Goal: Information Seeking & Learning: Learn about a topic

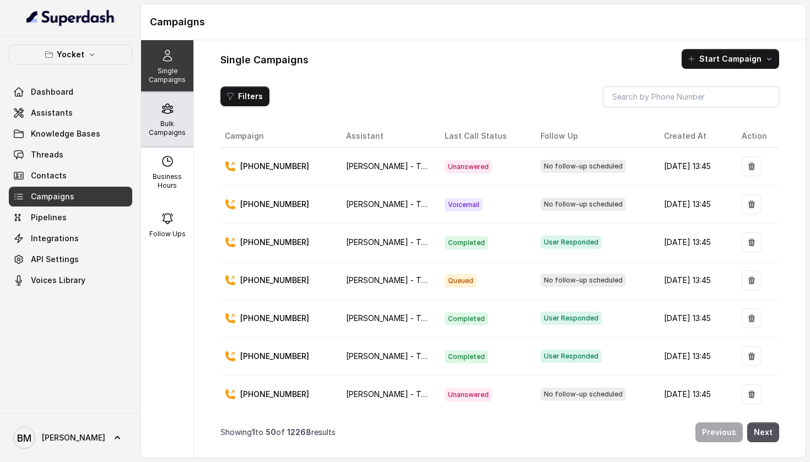
click at [168, 121] on p "Bulk Campaigns" at bounding box center [167, 129] width 44 height 18
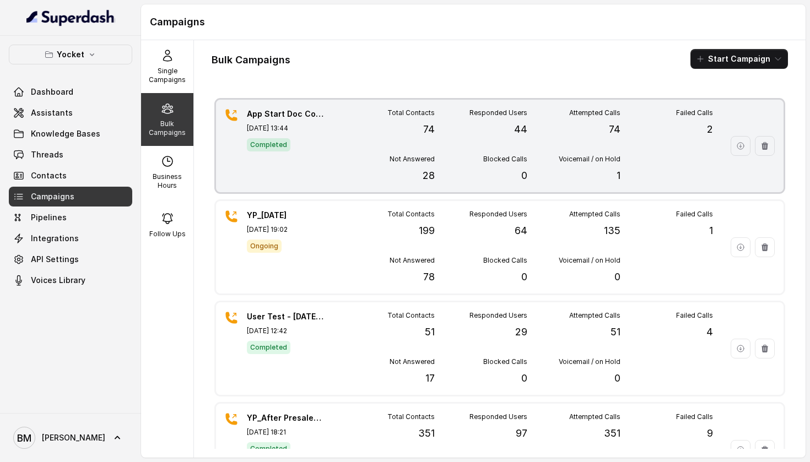
click at [324, 146] on div "App Start Doc Collection [DATE] 13:44 Completed Total Contacts 74 Responded Use…" at bounding box center [499, 146] width 567 height 93
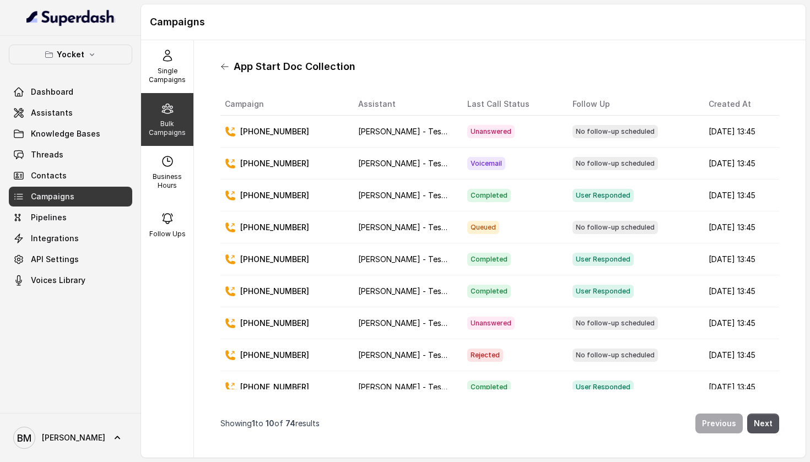
click at [225, 66] on icon at bounding box center [224, 66] width 9 height 9
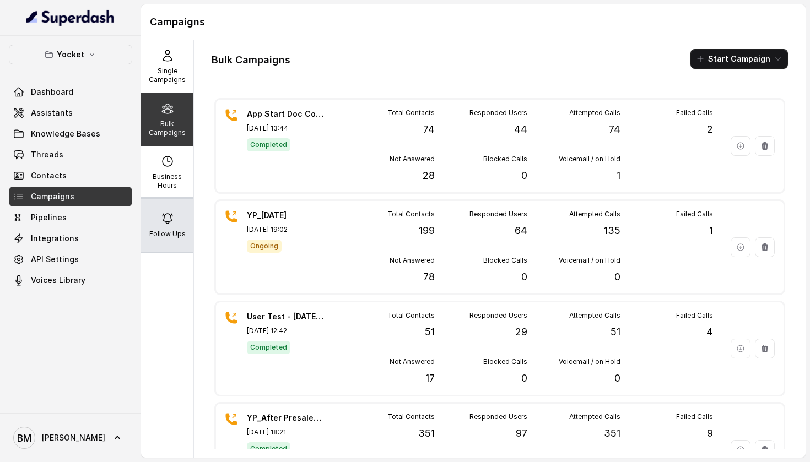
click at [169, 224] on icon at bounding box center [167, 218] width 13 height 13
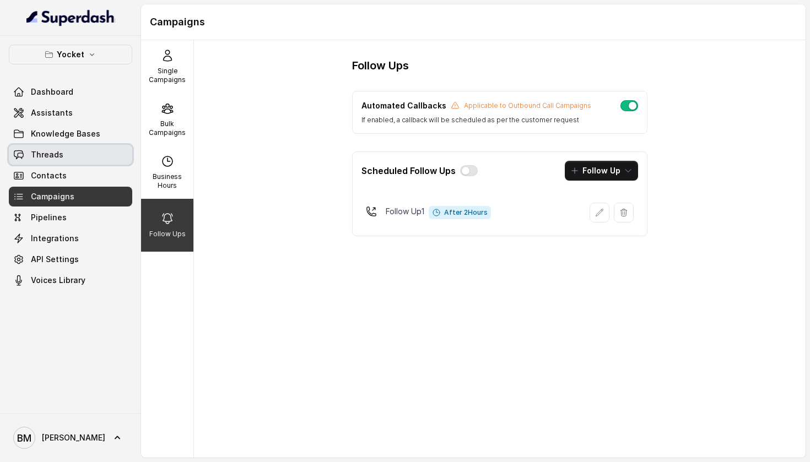
click at [55, 153] on span "Threads" at bounding box center [47, 154] width 33 height 11
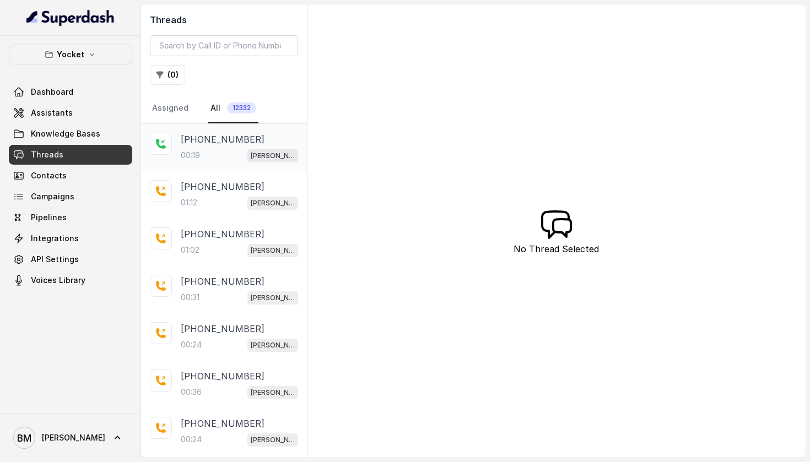
click at [224, 164] on div "[PHONE_NUMBER]:19 [PERSON_NAME] - Test (Doc Collection)" at bounding box center [224, 147] width 166 height 47
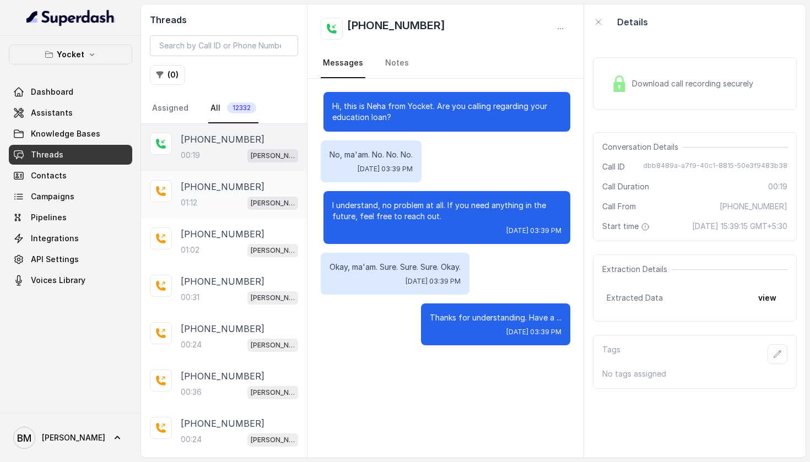
click at [214, 204] on div "01:12 [PERSON_NAME] - Test (Doc Collection)" at bounding box center [239, 203] width 117 height 14
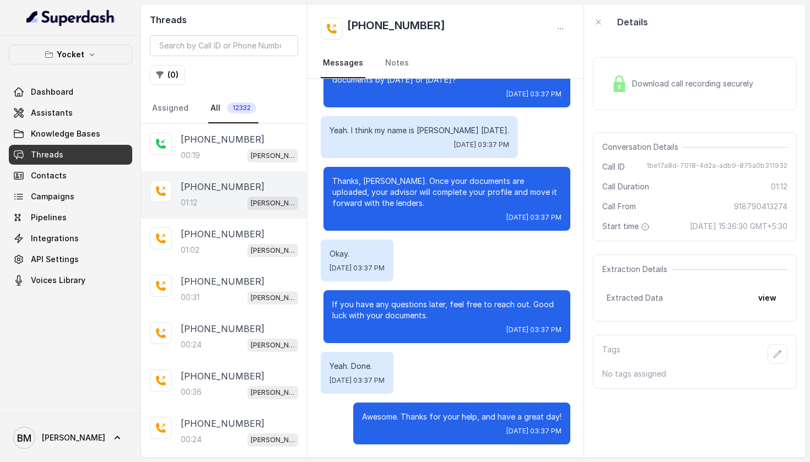
scroll to position [608, 0]
click at [222, 239] on p "[PHONE_NUMBER]" at bounding box center [223, 234] width 84 height 13
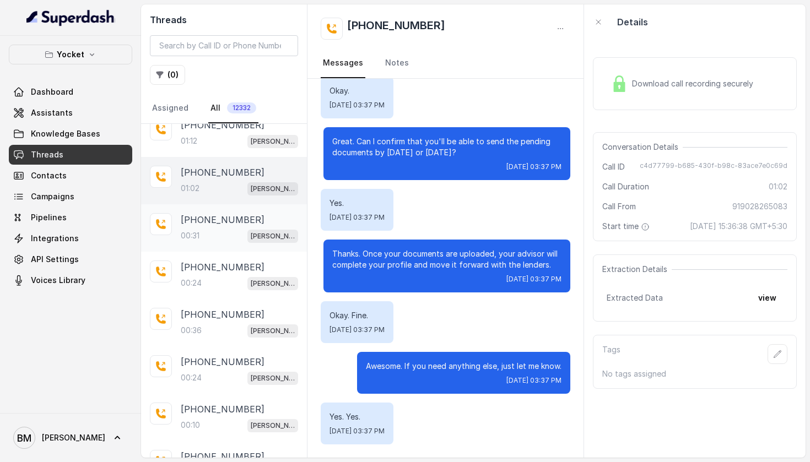
scroll to position [74, 0]
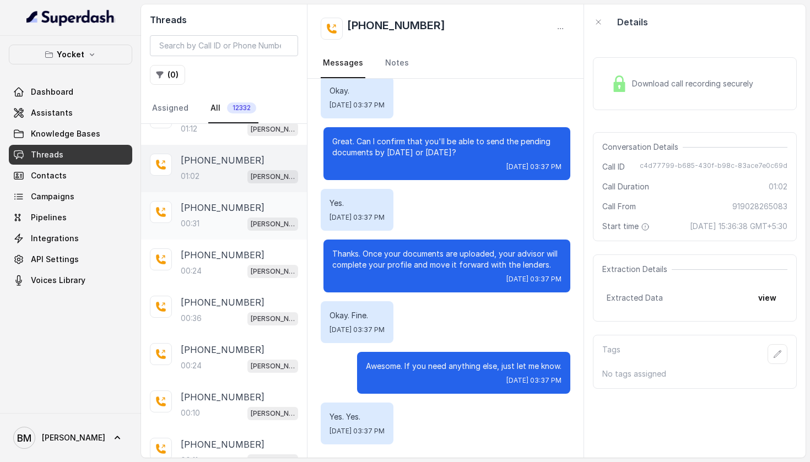
click at [224, 213] on p "[PHONE_NUMBER]" at bounding box center [223, 207] width 84 height 13
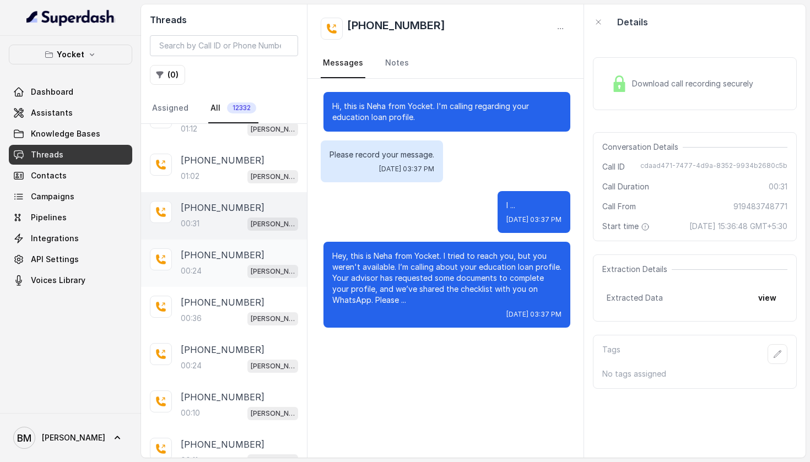
click at [215, 262] on p "[PHONE_NUMBER]" at bounding box center [223, 254] width 84 height 13
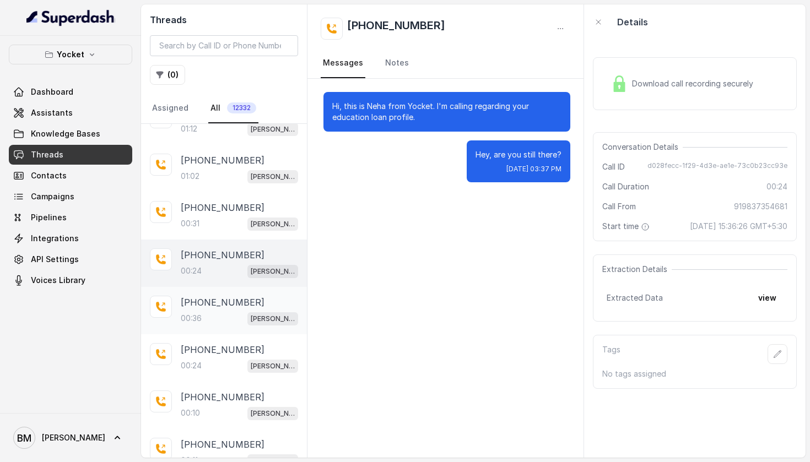
click at [214, 315] on div "00:36 [PERSON_NAME] - Test (Doc Collection)" at bounding box center [239, 318] width 117 height 14
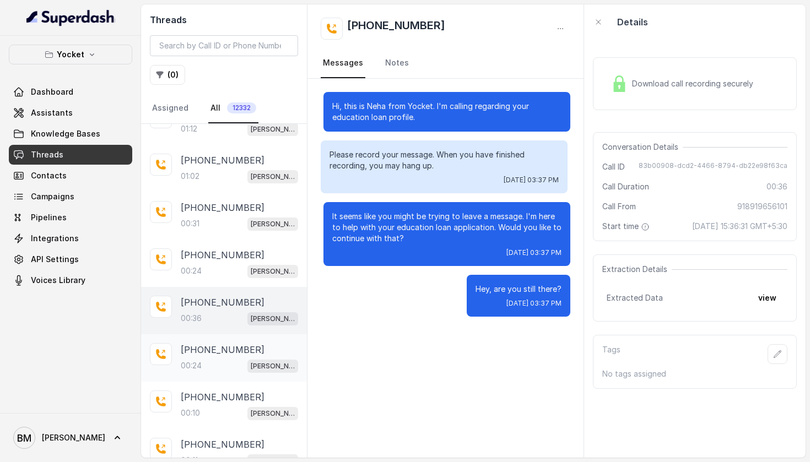
click at [215, 361] on div "00:24 [PERSON_NAME] - Test (Doc Collection)" at bounding box center [239, 366] width 117 height 14
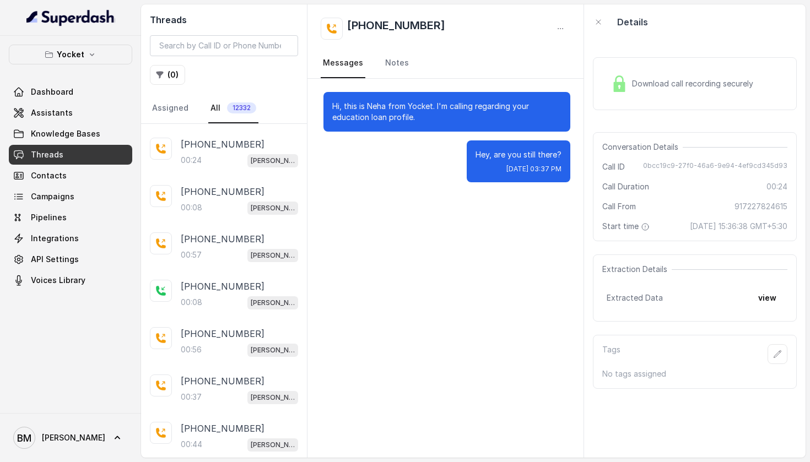
scroll to position [827, 0]
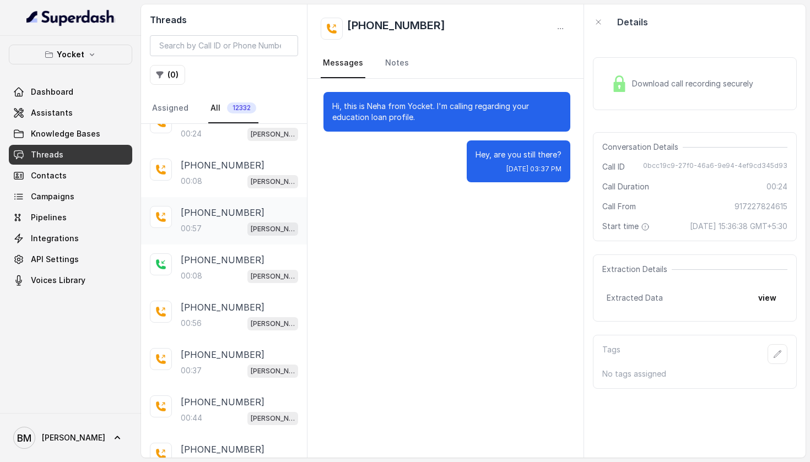
click at [229, 220] on div "[PHONE_NUMBER]:57 [PERSON_NAME] - Test (Doc Collection)" at bounding box center [239, 221] width 117 height 30
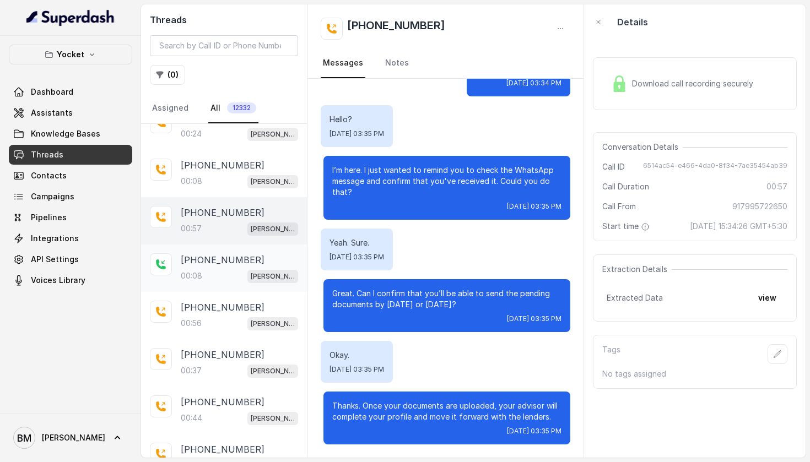
scroll to position [220, 0]
click at [224, 275] on div "00:08 [PERSON_NAME] - Test (Doc Collection)" at bounding box center [239, 276] width 117 height 14
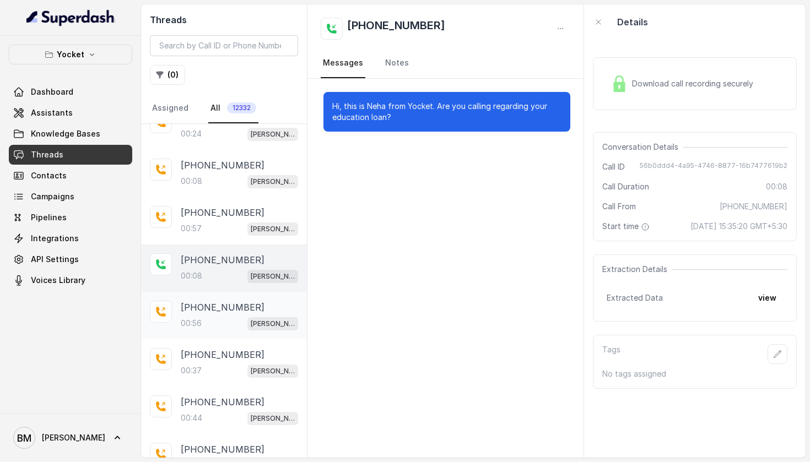
click at [227, 319] on div "00:56 [PERSON_NAME] - Test (Doc Collection)" at bounding box center [239, 323] width 117 height 14
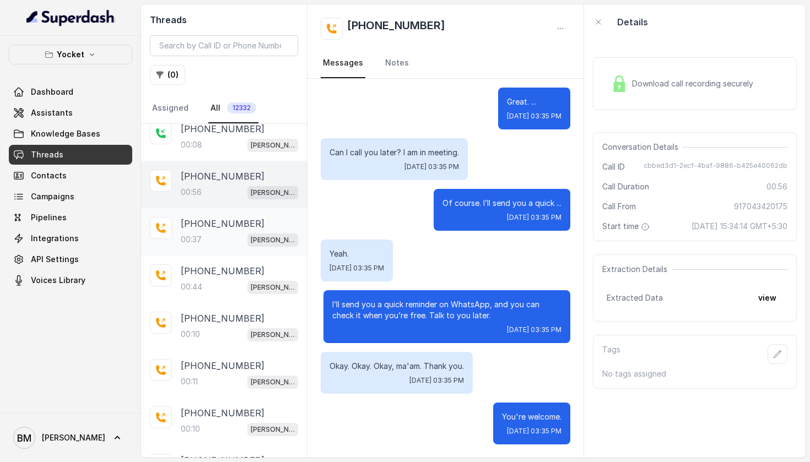
scroll to position [959, 0]
click at [211, 281] on div "00:44 [PERSON_NAME] - Test (Doc Collection)" at bounding box center [239, 286] width 117 height 14
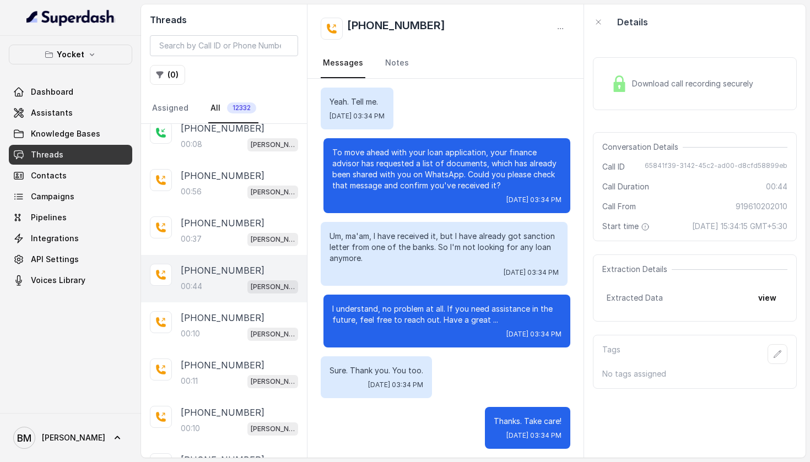
scroll to position [55, 0]
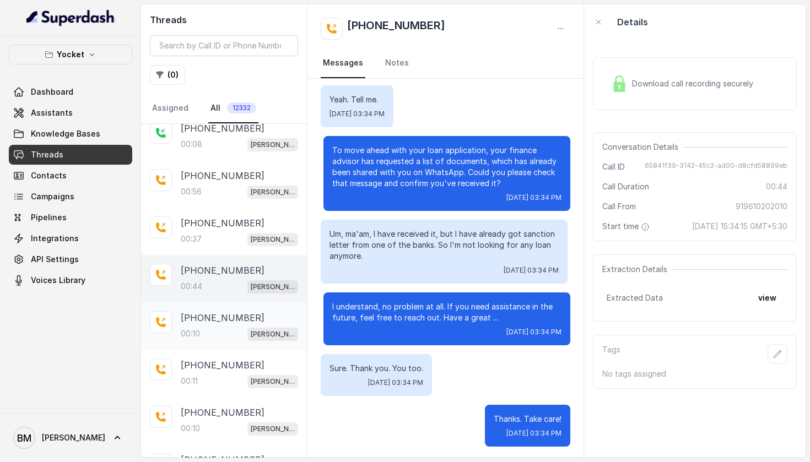
click at [220, 324] on p "[PHONE_NUMBER]" at bounding box center [223, 317] width 84 height 13
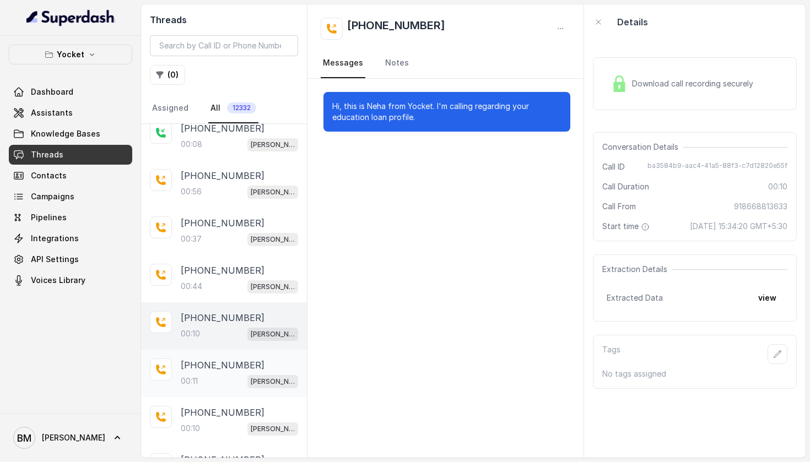
click at [190, 380] on p "00:11" at bounding box center [189, 381] width 17 height 11
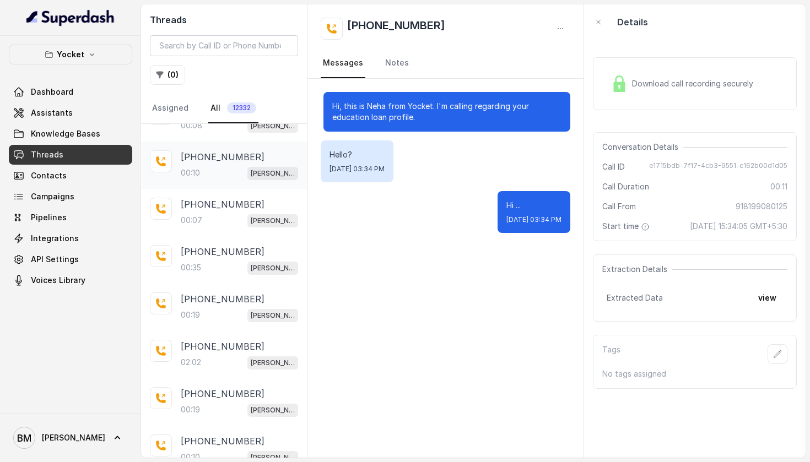
scroll to position [1356, 0]
click at [223, 253] on p "[PHONE_NUMBER]" at bounding box center [223, 251] width 84 height 13
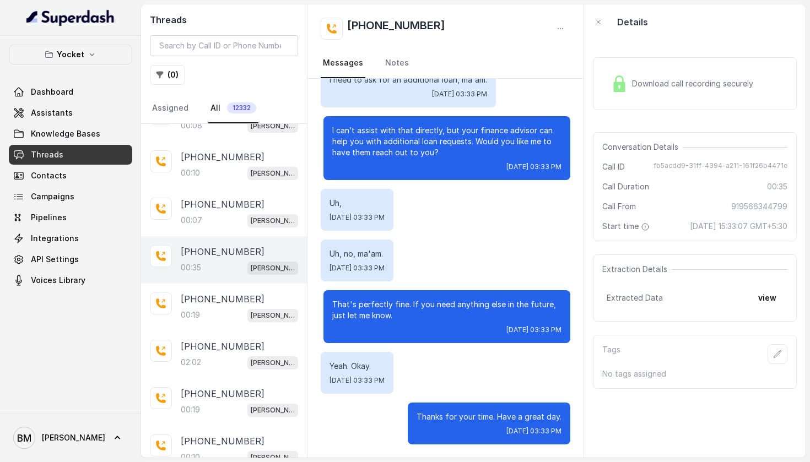
scroll to position [75, 0]
click at [222, 350] on p "[PHONE_NUMBER]" at bounding box center [223, 346] width 84 height 13
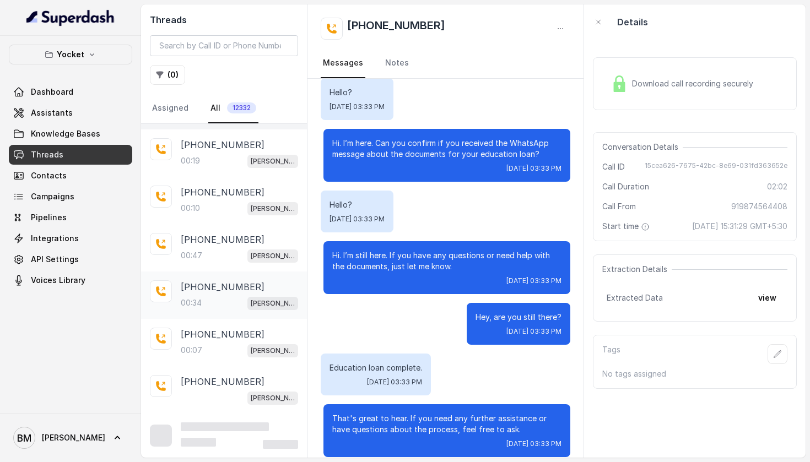
scroll to position [1606, 0]
click at [223, 263] on div "[PHONE_NUMBER]:47 [PERSON_NAME] - Test (Doc Collection)" at bounding box center [224, 246] width 166 height 47
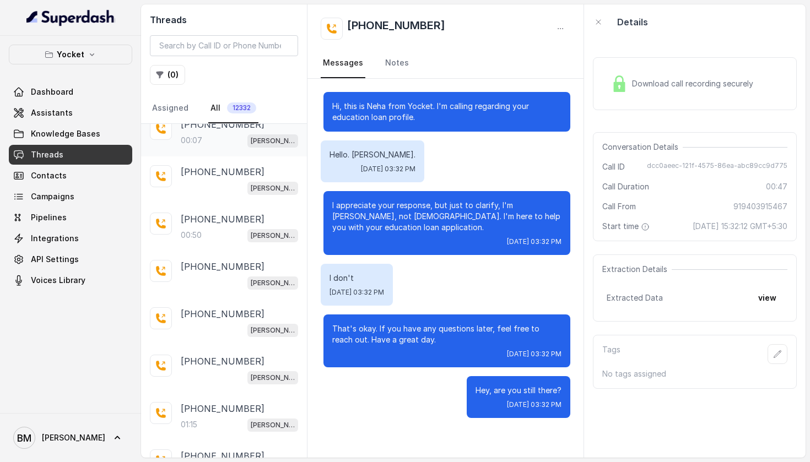
scroll to position [1826, 0]
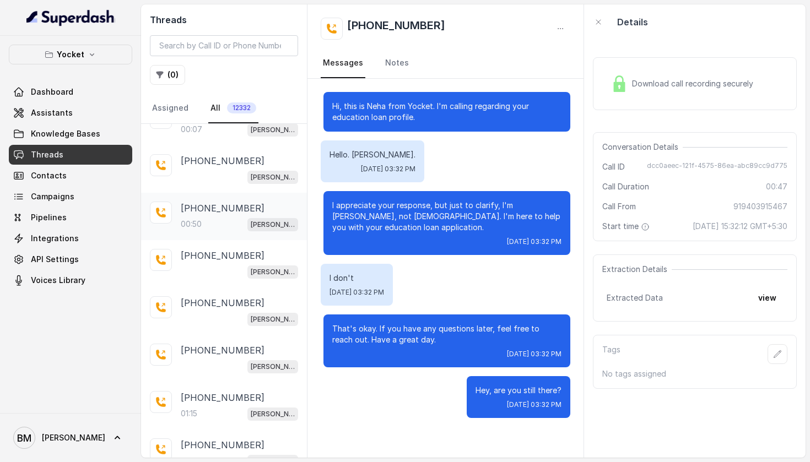
click at [223, 217] on div "[PHONE_NUMBER]:50 [PERSON_NAME] - Test (Doc Collection)" at bounding box center [239, 217] width 117 height 30
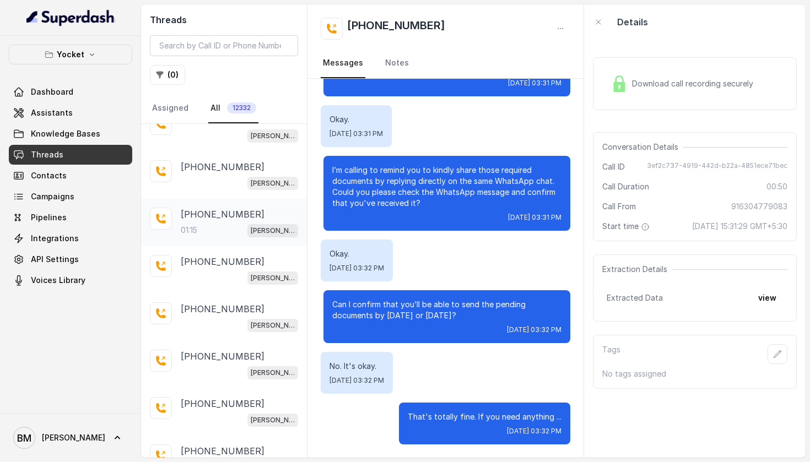
scroll to position [2023, 0]
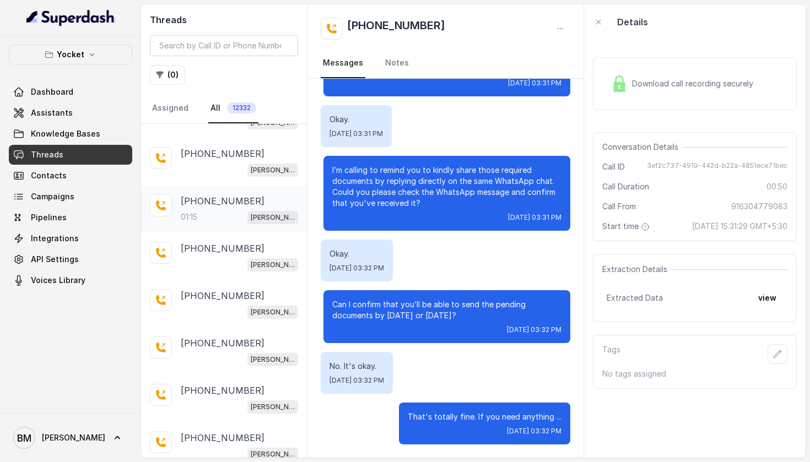
click at [219, 214] on div "01:15 [PERSON_NAME] - Test (Doc Collection)" at bounding box center [239, 217] width 117 height 14
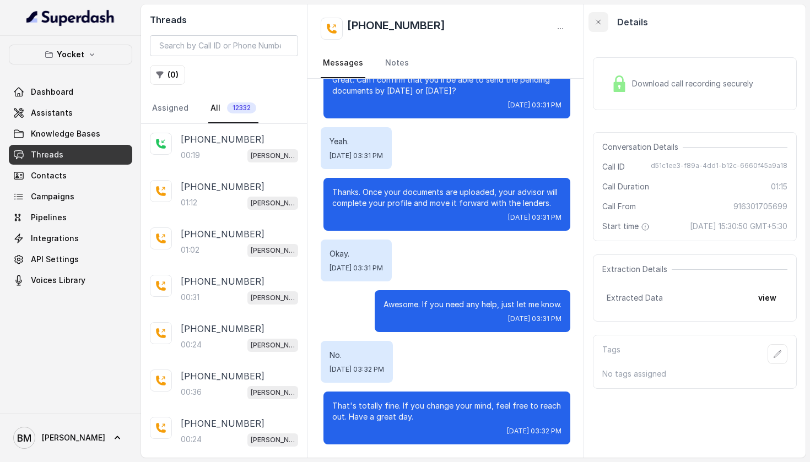
click at [600, 24] on icon "button" at bounding box center [598, 22] width 4 height 4
